Goal: Task Accomplishment & Management: Manage account settings

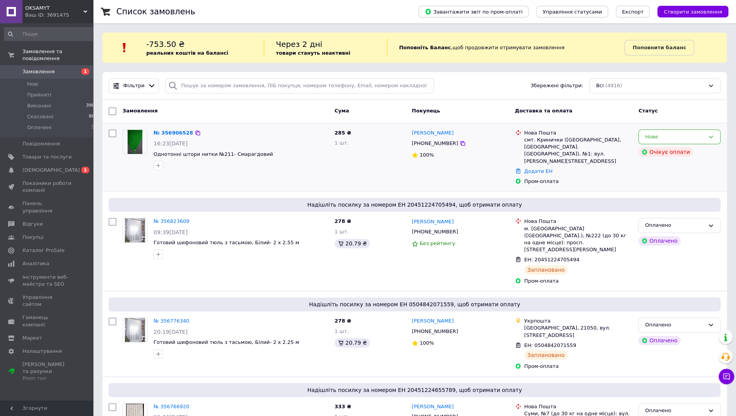
click at [170, 136] on div "№ 356906528" at bounding box center [173, 133] width 41 height 9
click at [169, 132] on link "№ 356906528" at bounding box center [174, 133] width 40 height 6
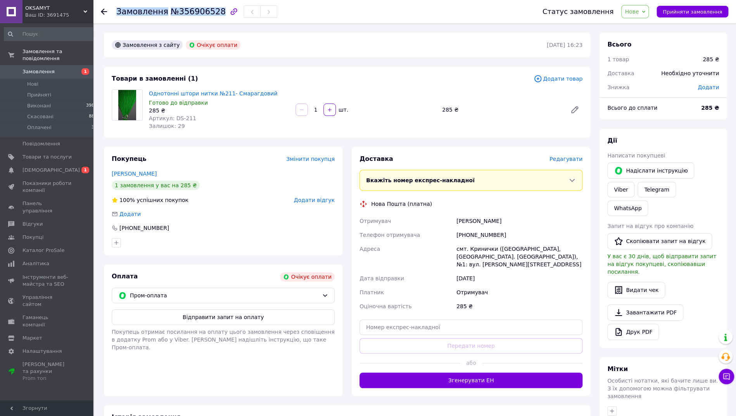
drag, startPoint x: 218, startPoint y: 12, endPoint x: 117, endPoint y: 12, distance: 101.2
click at [117, 12] on h1 "Замовлення №356906528" at bounding box center [170, 11] width 109 height 9
copy h1 "Замовлення №356906528"
click at [672, 11] on span "Прийняти замовлення" at bounding box center [692, 12] width 59 height 6
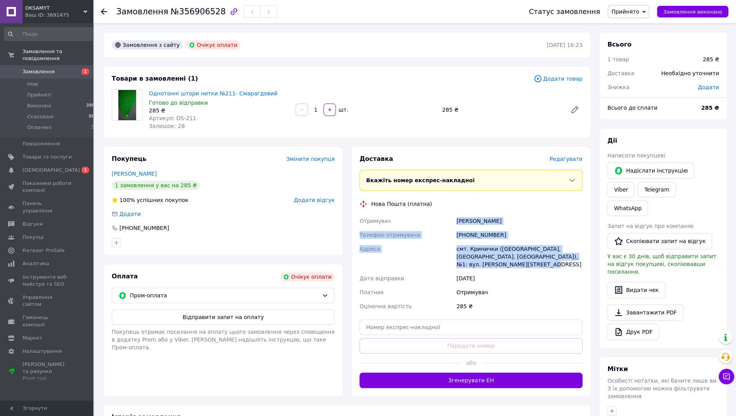
drag, startPoint x: 518, startPoint y: 266, endPoint x: 456, endPoint y: 222, distance: 76.8
click at [456, 222] on div "Отримувач Кошляк Лілія Телефон отримувача +380972516622 Адреса смт. Кринички (Д…" at bounding box center [471, 263] width 226 height 99
copy div "Кошляк Лілія Телефон отримувача +380972516622 Адреса смт. Кринички (Дніпропетро…"
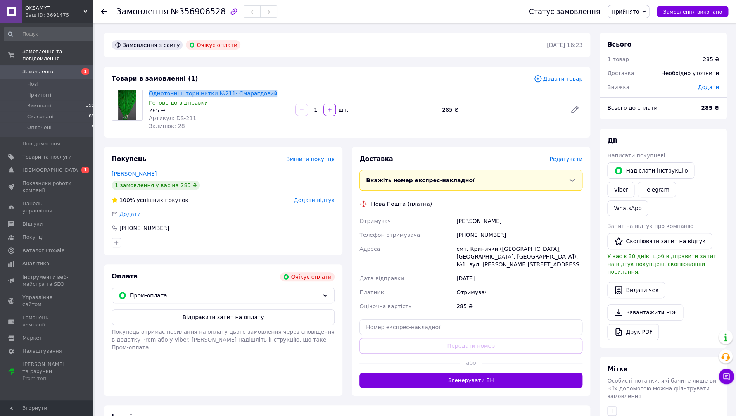
drag, startPoint x: 273, startPoint y: 93, endPoint x: 147, endPoint y: 92, distance: 126.4
click at [147, 92] on div "Однотонні штори нитки №211- Смарагдовий Готово до відправки 285 ₴ Артикул: DS-2…" at bounding box center [219, 109] width 147 height 43
copy link "Однотонні штори нитки №211- Смарагдовий"
drag, startPoint x: 194, startPoint y: 47, endPoint x: 219, endPoint y: 48, distance: 25.2
click at [237, 50] on div "Замовлення з сайту Очікує оплати" at bounding box center [328, 45] width 437 height 12
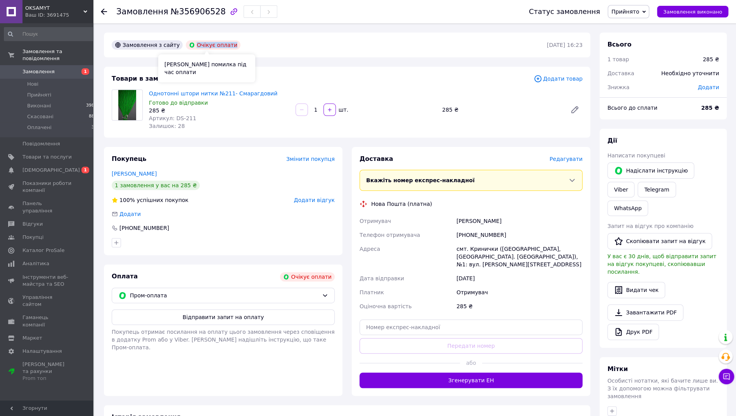
drag, startPoint x: 192, startPoint y: 45, endPoint x: 231, endPoint y: 46, distance: 38.8
click at [231, 46] on div "Очікує оплати" at bounding box center [213, 44] width 55 height 9
copy div "Очікує оплати"
click at [78, 70] on span "1" at bounding box center [82, 71] width 21 height 7
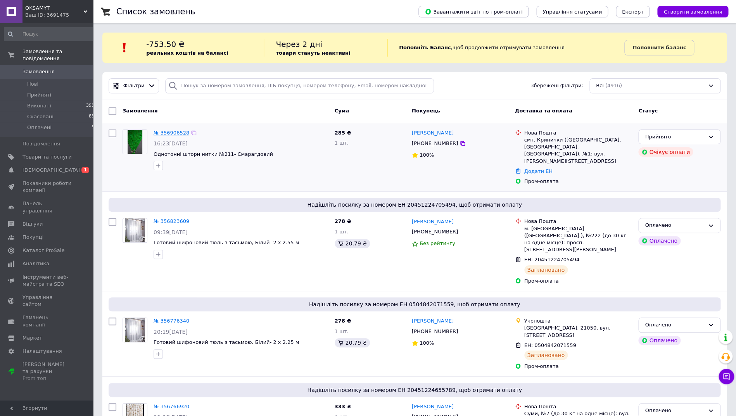
click at [166, 132] on link "№ 356906528" at bounding box center [172, 133] width 36 height 6
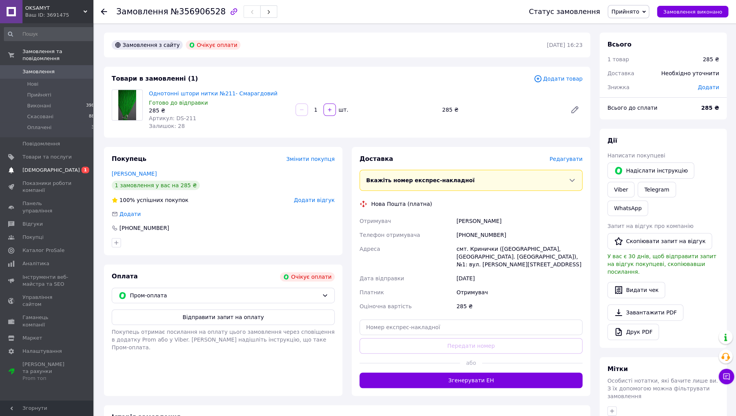
click at [51, 171] on span "[DEMOGRAPHIC_DATA]" at bounding box center [50, 170] width 57 height 7
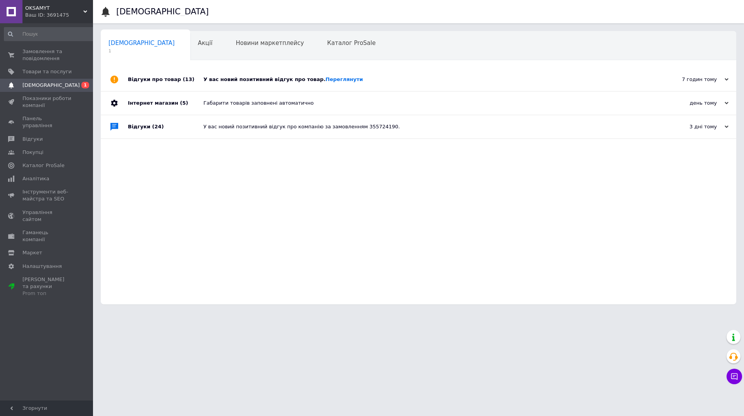
click at [372, 88] on div "У вас новий позитивний відгук про товар. [GEOGRAPHIC_DATA]" at bounding box center [428, 79] width 448 height 23
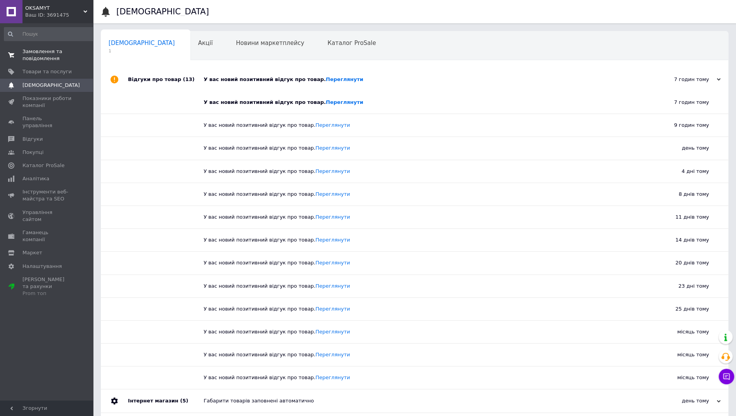
click at [72, 59] on span "0 0" at bounding box center [82, 55] width 21 height 14
